Goal: Information Seeking & Learning: Learn about a topic

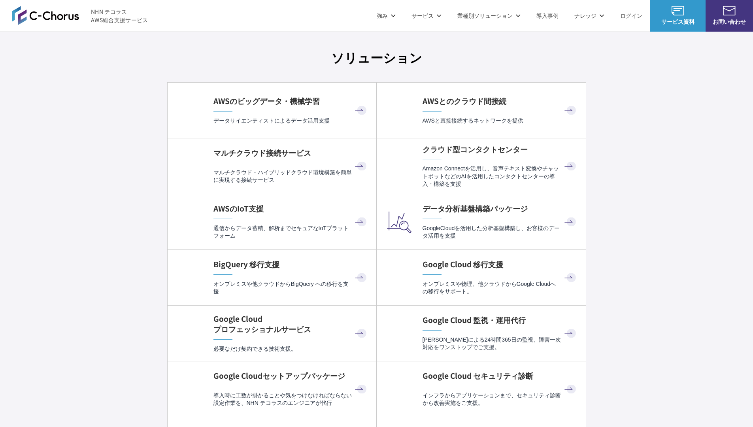
scroll to position [2368, 0]
